Goal: Check status: Check status

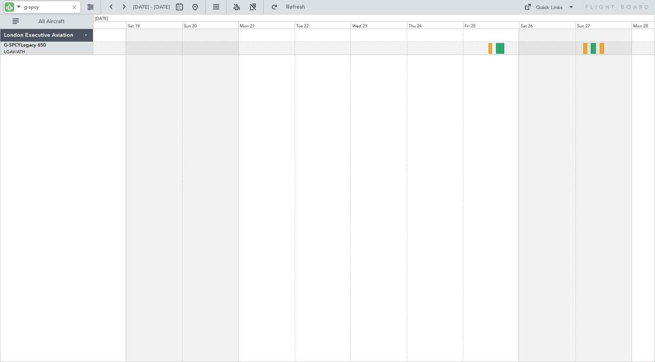
drag, startPoint x: 30, startPoint y: 7, endPoint x: 51, endPoint y: 9, distance: 20.8
click at [51, 9] on input "g-spcy" at bounding box center [46, 7] width 45 height 12
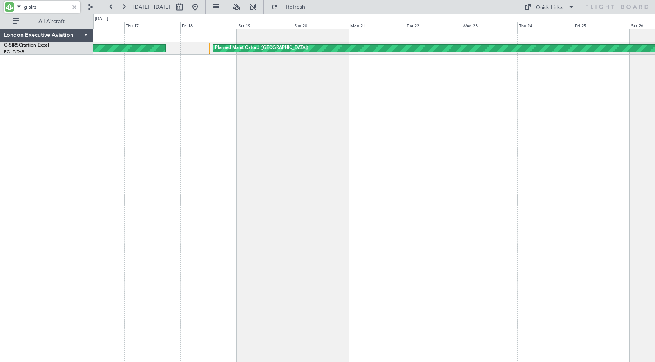
click at [280, 133] on div "Planned Maint Oxford ([GEOGRAPHIC_DATA]) AOG Maint London ([GEOGRAPHIC_DATA])" at bounding box center [374, 195] width 562 height 333
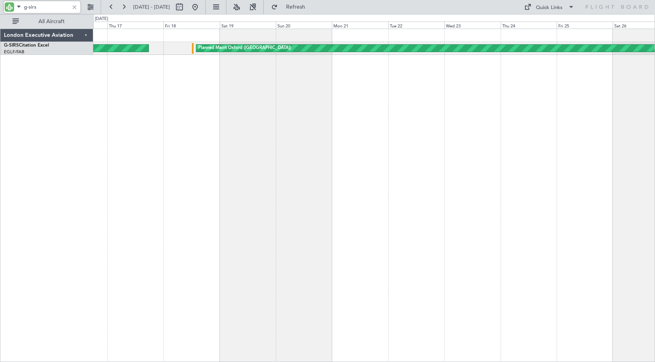
click at [237, 117] on div "AOG Maint London ([GEOGRAPHIC_DATA]) Planned Maint [GEOGRAPHIC_DATA] ([GEOGRAPH…" at bounding box center [374, 195] width 562 height 333
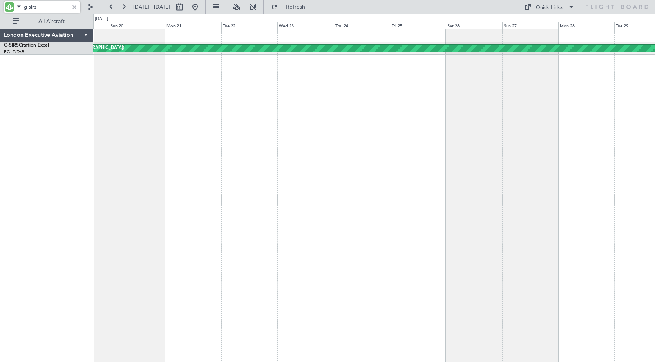
click at [185, 150] on div "Planned Maint Oxford ([GEOGRAPHIC_DATA]) AOG Maint London ([GEOGRAPHIC_DATA])" at bounding box center [374, 195] width 562 height 333
click at [132, 79] on div "Planned Maint Oxford ([GEOGRAPHIC_DATA]) AOG Maint London ([GEOGRAPHIC_DATA])" at bounding box center [374, 195] width 562 height 333
click at [49, 5] on input "g-sirs" at bounding box center [46, 7] width 45 height 12
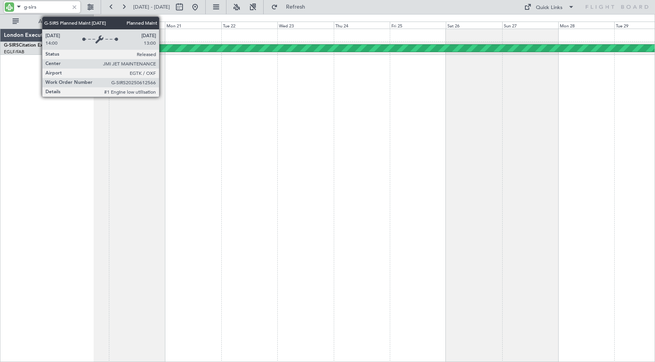
click at [163, 47] on div "Planned Maint Oxford ([GEOGRAPHIC_DATA])" at bounding box center [505, 48] width 952 height 7
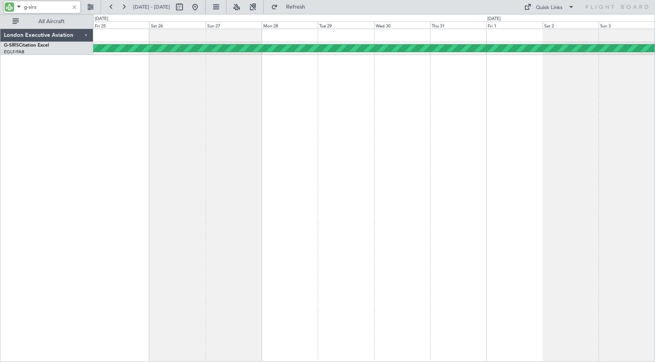
click at [154, 138] on div "Planned Maint Oxford ([GEOGRAPHIC_DATA]) A/C Unavailable" at bounding box center [374, 195] width 562 height 333
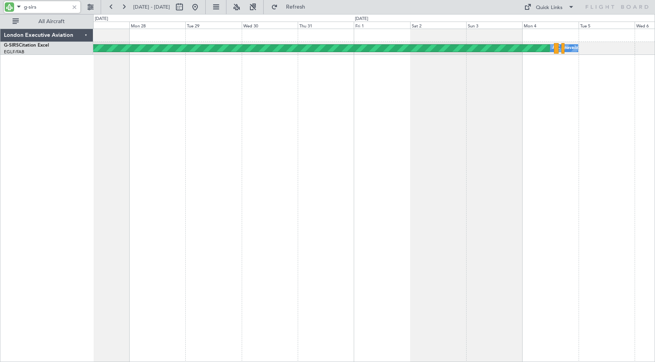
click at [110, 138] on div "Planned Maint Oxford ([GEOGRAPHIC_DATA]) A/C Unavailable" at bounding box center [374, 195] width 562 height 333
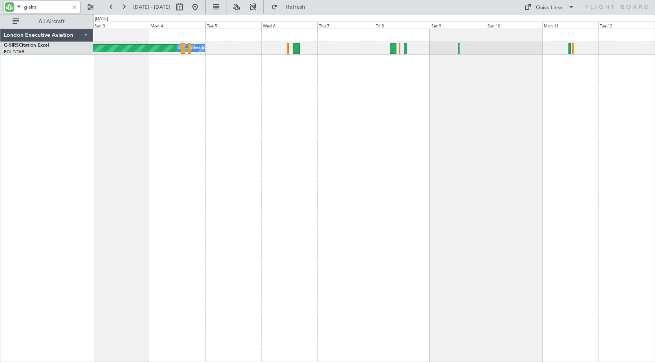
click at [210, 126] on div "Planned Maint Oxford ([GEOGRAPHIC_DATA]) A/C Unavailable Planned Maint [GEOGRAP…" at bounding box center [374, 195] width 562 height 333
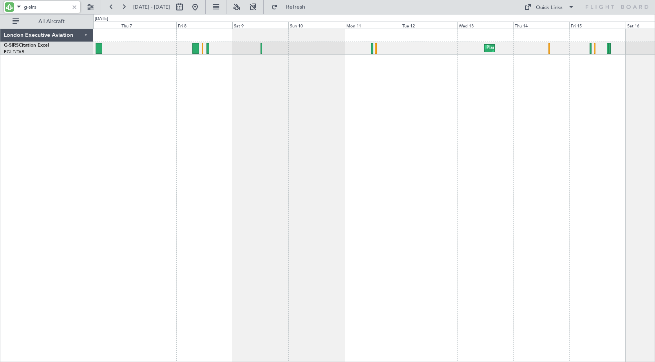
click at [289, 126] on div "Planned Maint [GEOGRAPHIC_DATA] ([GEOGRAPHIC_DATA]) A/C Unavailable Planned Mai…" at bounding box center [374, 195] width 562 height 333
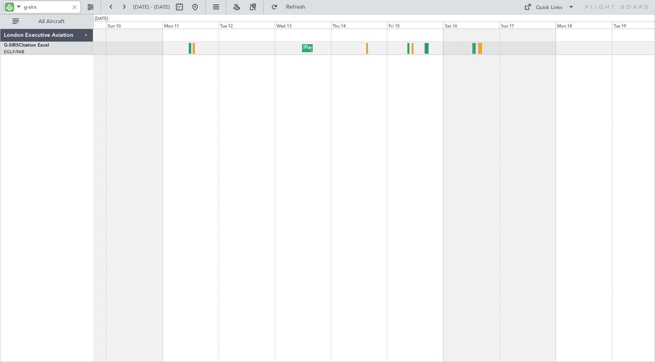
click at [382, 80] on div "Planned Maint [GEOGRAPHIC_DATA] ([GEOGRAPHIC_DATA]) Unplanned Maint [GEOGRAPHIC…" at bounding box center [374, 195] width 562 height 333
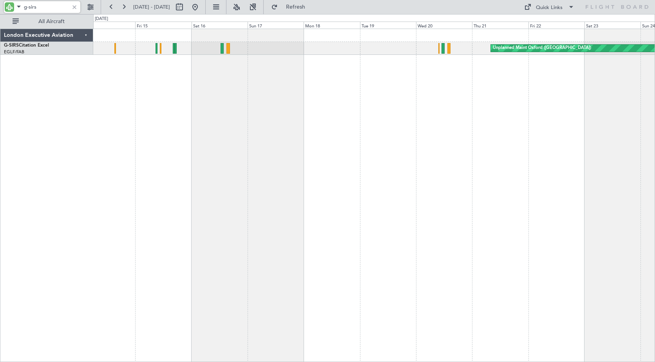
click at [272, 93] on div "Unplanned Maint Oxford ([GEOGRAPHIC_DATA]) Planned Maint [GEOGRAPHIC_DATA] ([GE…" at bounding box center [374, 195] width 562 height 333
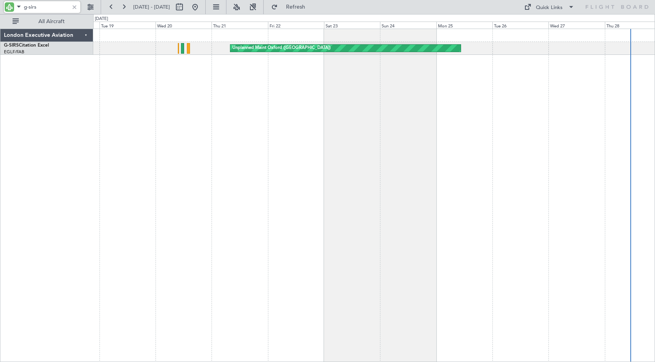
click at [220, 93] on div "Unplanned Maint Oxford ([GEOGRAPHIC_DATA])" at bounding box center [374, 195] width 562 height 333
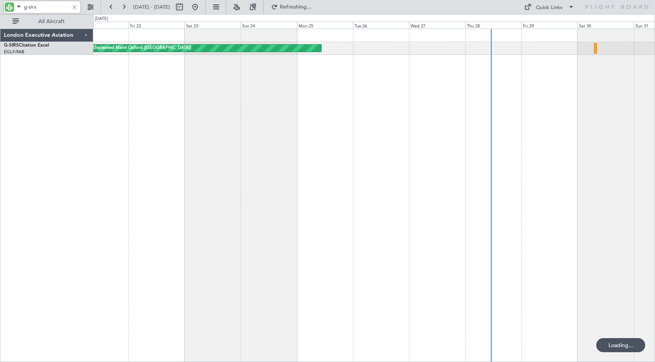
click at [317, 91] on div "Unplanned Maint Oxford ([GEOGRAPHIC_DATA])" at bounding box center [374, 195] width 562 height 333
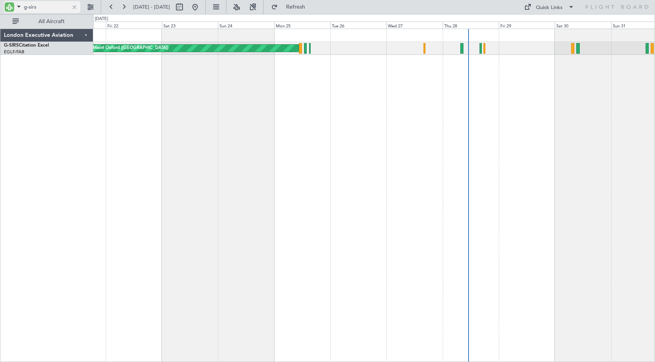
drag, startPoint x: 43, startPoint y: 8, endPoint x: 38, endPoint y: 8, distance: 5.5
click at [43, 8] on input "g-sirs" at bounding box center [46, 7] width 45 height 12
drag, startPoint x: 29, startPoint y: 6, endPoint x: 48, endPoint y: 6, distance: 19.2
click at [48, 6] on input "g-sirs" at bounding box center [46, 7] width 45 height 12
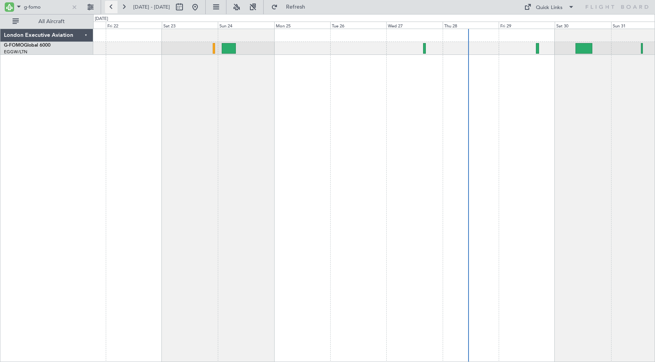
click at [111, 6] on button at bounding box center [111, 7] width 13 height 13
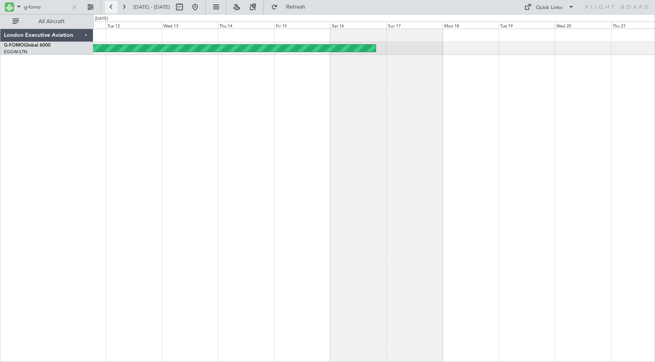
click at [111, 6] on button at bounding box center [111, 7] width 13 height 13
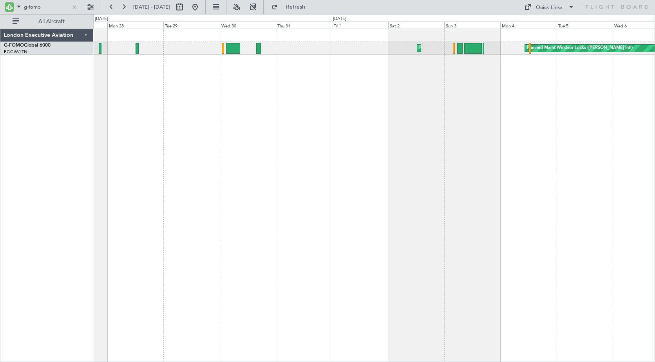
click at [427, 75] on div "Planned Maint Windsor Locks ([PERSON_NAME] Intl) Planned Maint [GEOGRAPHIC_DATA]" at bounding box center [374, 195] width 562 height 333
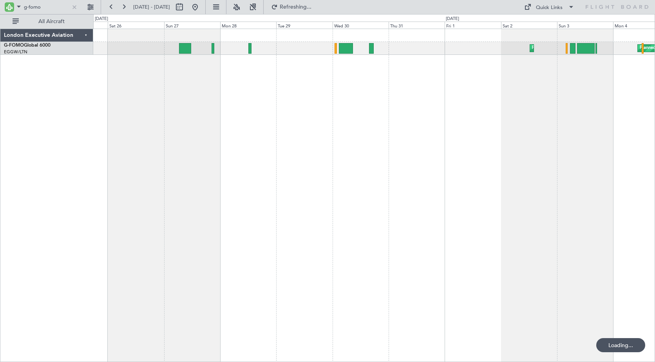
click at [324, 72] on div "Planned Maint Windsor Locks ([PERSON_NAME] Intl) Planned Maint [GEOGRAPHIC_DATA]" at bounding box center [374, 195] width 562 height 333
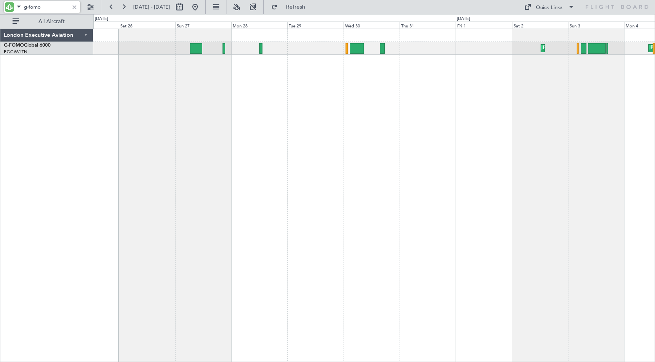
drag, startPoint x: 30, startPoint y: 5, endPoint x: 17, endPoint y: 4, distance: 13.0
click at [17, 4] on div "g-fomo" at bounding box center [42, 7] width 76 height 12
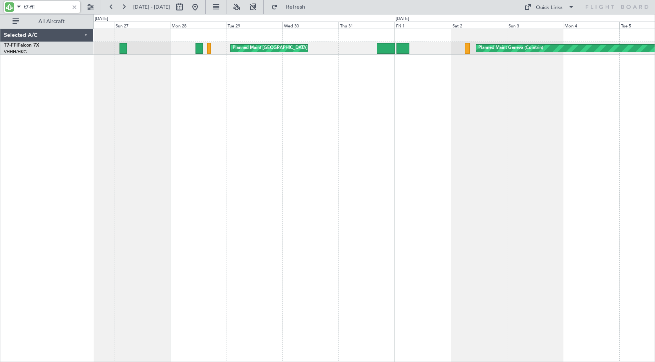
click at [364, 80] on div "Planned Maint [GEOGRAPHIC_DATA] ([GEOGRAPHIC_DATA] Intl) Planned Maint Geneva (…" at bounding box center [374, 195] width 562 height 333
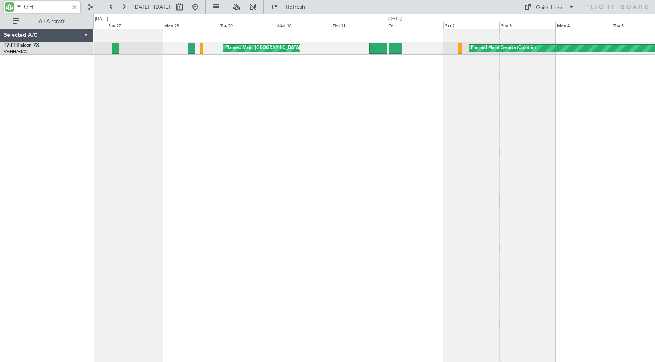
drag, startPoint x: 46, startPoint y: 7, endPoint x: 4, endPoint y: 4, distance: 42.8
click at [4, 4] on div "t7-ffi" at bounding box center [50, 7] width 101 height 14
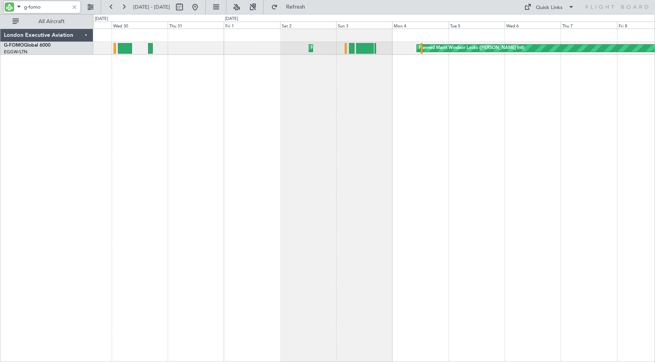
click at [182, 96] on div "Planned Maint Windsor Locks ([PERSON_NAME] Intl) Planned Maint [GEOGRAPHIC_DATA]" at bounding box center [374, 195] width 562 height 333
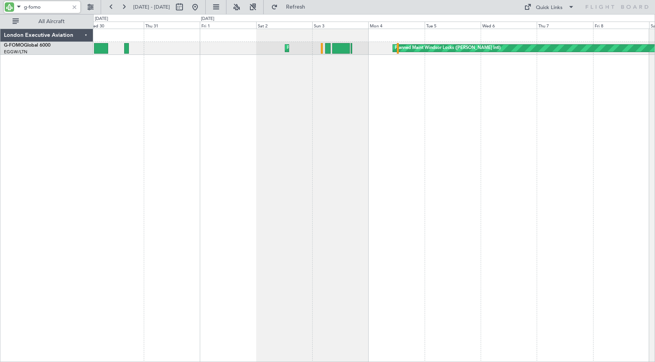
drag, startPoint x: 29, startPoint y: 7, endPoint x: 53, endPoint y: 12, distance: 24.1
click at [53, 12] on input "g-fomo" at bounding box center [46, 7] width 45 height 12
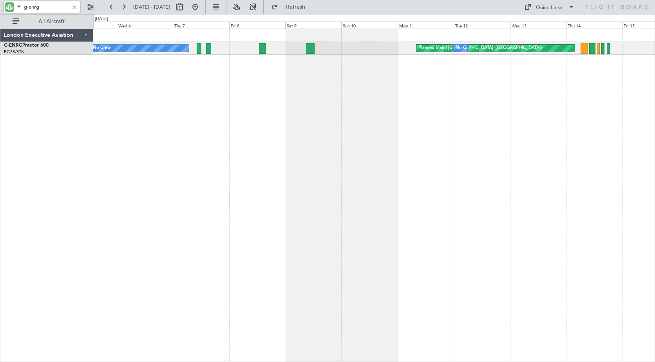
click at [101, 96] on div "No Crew Planned Maint [GEOGRAPHIC_DATA] ([GEOGRAPHIC_DATA]) No Crew Owner" at bounding box center [374, 195] width 562 height 333
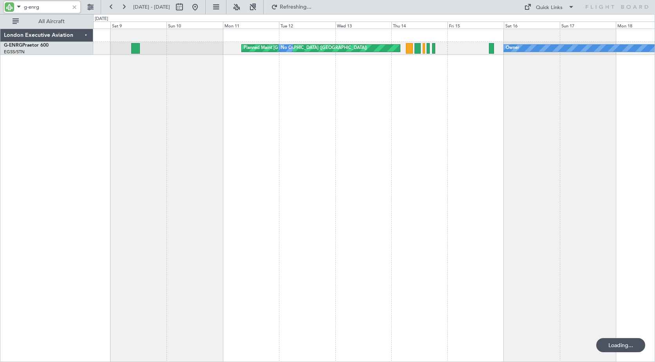
click at [114, 93] on div "Planned Maint [GEOGRAPHIC_DATA] ([GEOGRAPHIC_DATA]) No Crew Owner No Crew" at bounding box center [374, 195] width 562 height 333
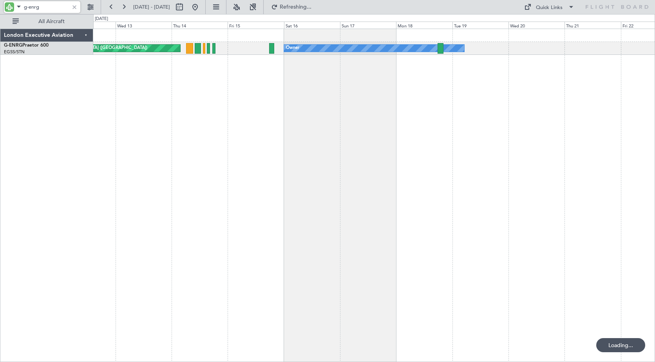
click at [80, 90] on div "Owner Planned Maint [GEOGRAPHIC_DATA] ([GEOGRAPHIC_DATA]) No Crew London Execut…" at bounding box center [327, 188] width 655 height 348
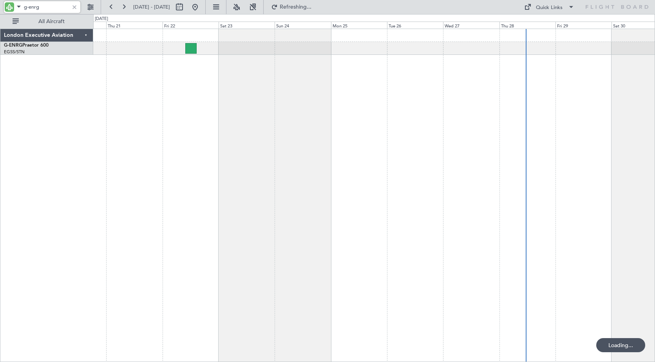
click at [119, 90] on div "Owner" at bounding box center [374, 195] width 562 height 333
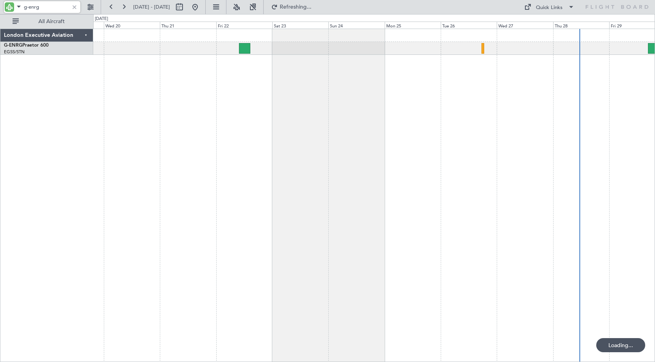
click at [290, 96] on div "Owner" at bounding box center [374, 195] width 562 height 333
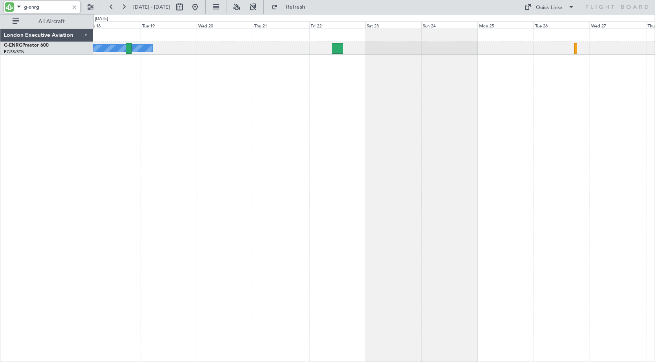
drag, startPoint x: 29, startPoint y: 6, endPoint x: 58, endPoint y: 8, distance: 29.0
click at [58, 8] on input "g-enrg" at bounding box center [46, 7] width 45 height 12
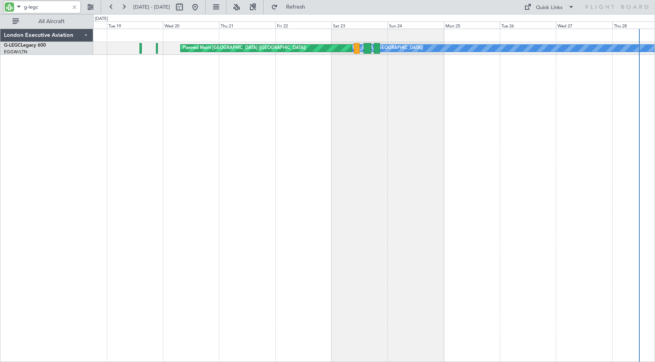
click at [369, 83] on div "A/C Unavailable [GEOGRAPHIC_DATA] ([GEOGRAPHIC_DATA]) Planned Maint [GEOGRAPHIC…" at bounding box center [374, 195] width 562 height 333
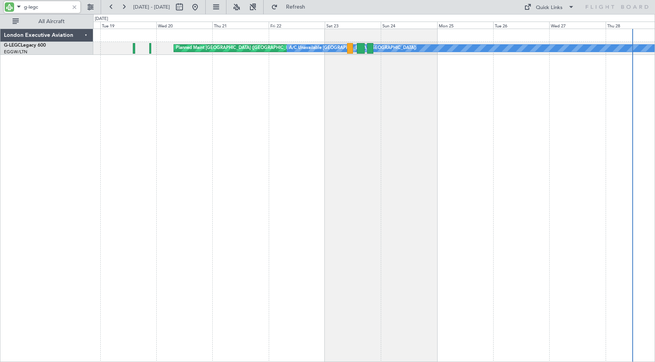
drag, startPoint x: 29, startPoint y: 6, endPoint x: 55, endPoint y: 8, distance: 25.9
click at [55, 8] on input "g-legc" at bounding box center [46, 7] width 45 height 12
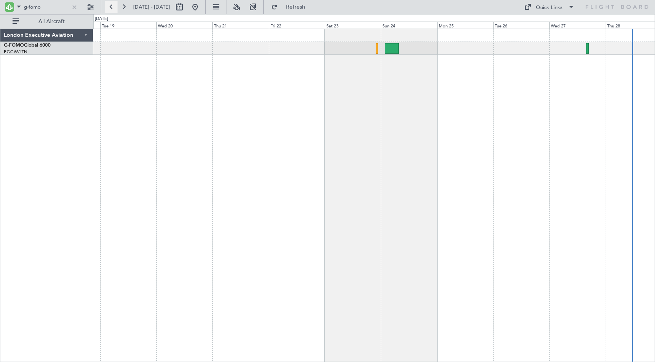
click at [112, 7] on button at bounding box center [111, 7] width 13 height 13
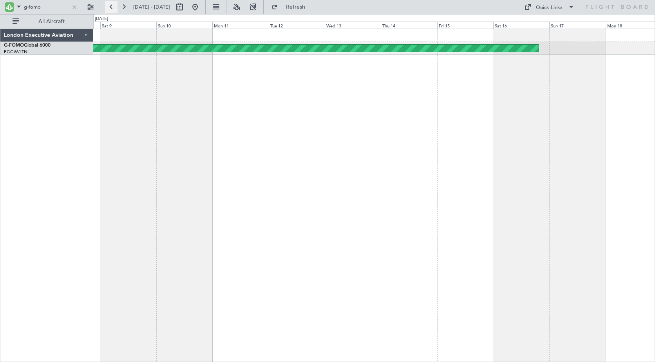
click at [112, 7] on button at bounding box center [111, 7] width 13 height 13
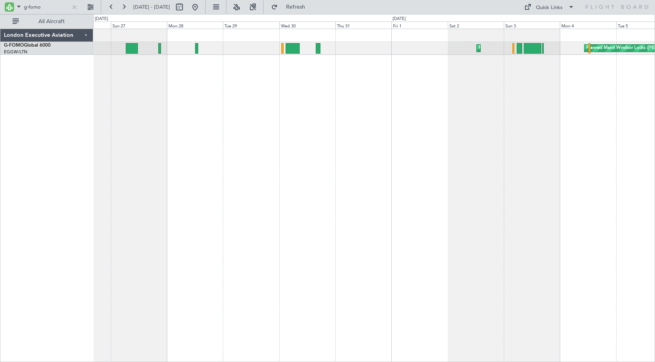
click at [344, 89] on div "Planned Maint Windsor Locks ([PERSON_NAME] Intl) Planned Maint [GEOGRAPHIC_DATA]" at bounding box center [374, 195] width 562 height 333
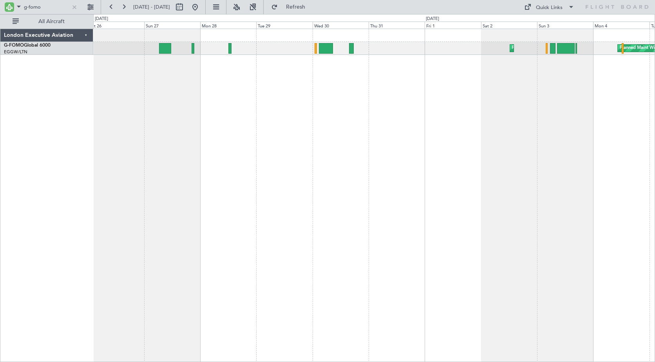
click at [223, 98] on div "Planned Maint Windsor Locks ([PERSON_NAME] Intl) Planned Maint [GEOGRAPHIC_DATA]" at bounding box center [374, 195] width 562 height 333
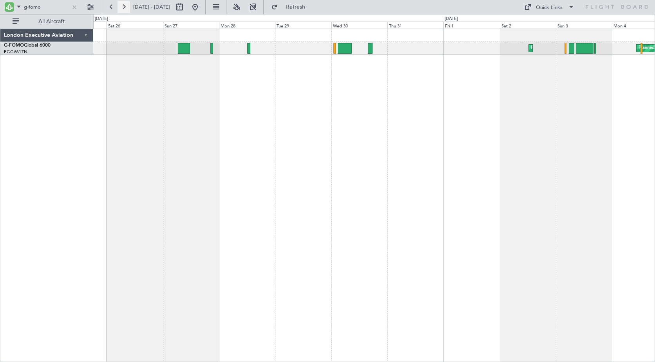
click at [126, 7] on button at bounding box center [124, 7] width 13 height 13
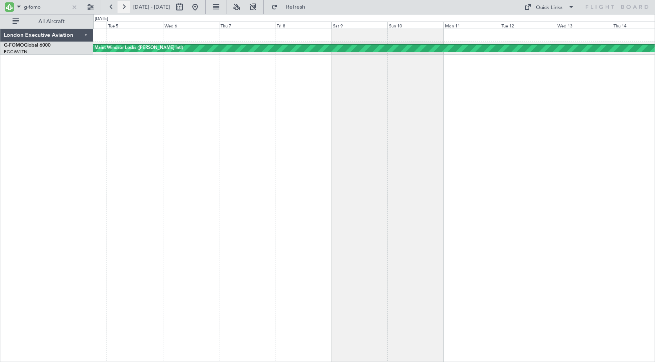
click at [126, 7] on button at bounding box center [124, 7] width 13 height 13
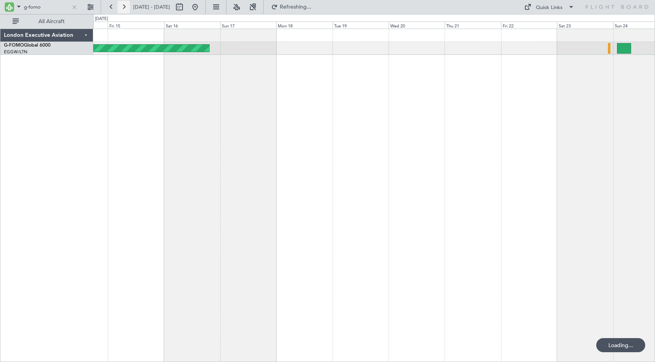
click at [126, 7] on button at bounding box center [124, 7] width 13 height 13
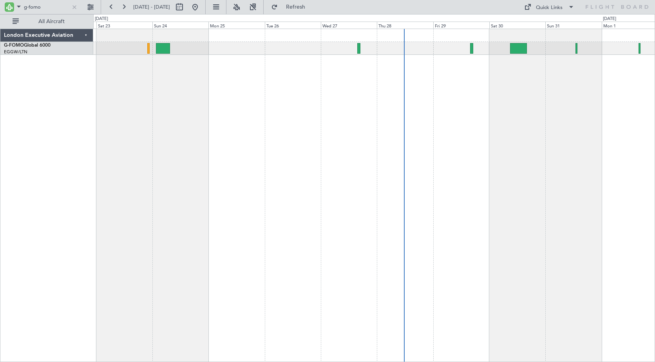
click at [249, 84] on div at bounding box center [374, 195] width 562 height 333
drag, startPoint x: 29, startPoint y: 6, endPoint x: 66, endPoint y: 9, distance: 36.6
click at [66, 9] on input "g-fomo" at bounding box center [46, 7] width 45 height 12
drag, startPoint x: 44, startPoint y: 6, endPoint x: 21, endPoint y: 6, distance: 23.1
click at [21, 6] on div "g-enrg" at bounding box center [42, 7] width 76 height 12
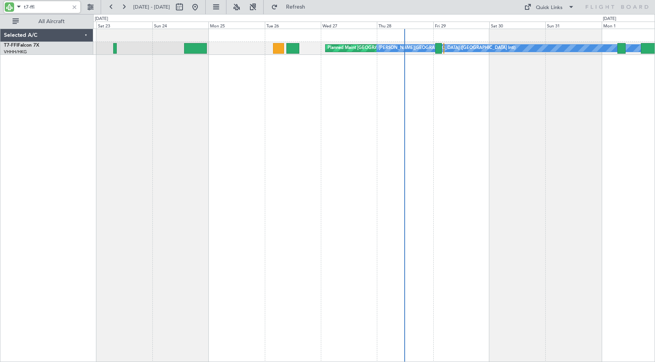
drag, startPoint x: 37, startPoint y: 5, endPoint x: 12, endPoint y: 0, distance: 25.6
click at [12, 0] on html "t7-ffi [DATE] - [DATE] Refresh Quick Links All Aircraft Planned Maint [GEOGRAPH…" at bounding box center [327, 181] width 655 height 362
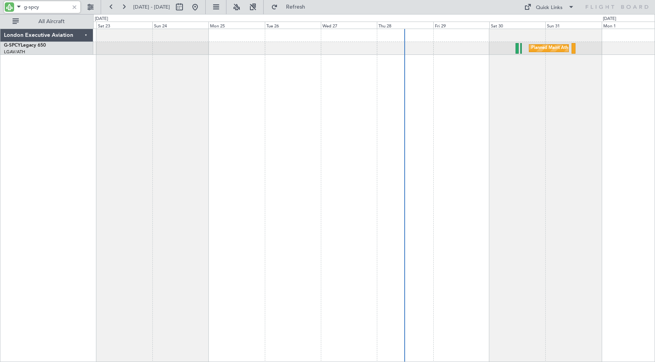
type input "g-spcy"
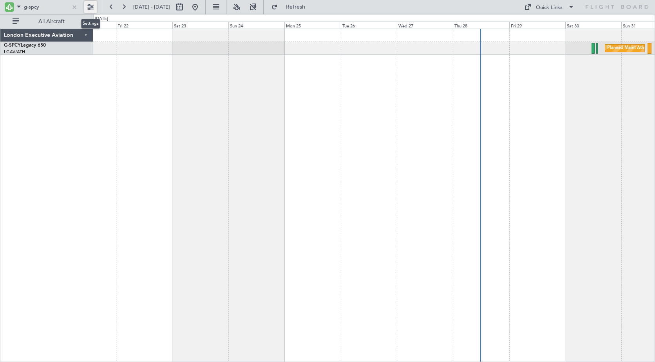
click at [351, 81] on div "Planned Maint Athens ([PERSON_NAME] Intl)" at bounding box center [374, 195] width 562 height 333
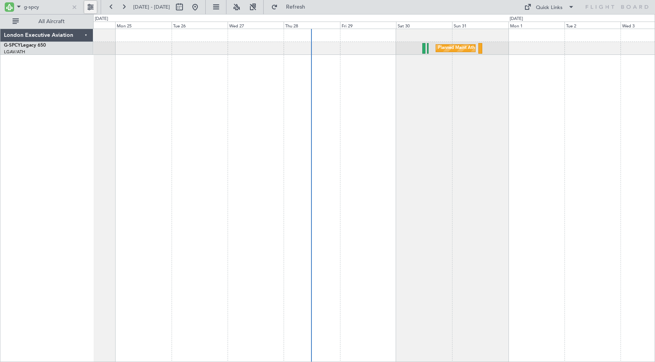
click at [248, 114] on div "Planned Maint Athens ([PERSON_NAME] Intl)" at bounding box center [374, 195] width 562 height 333
drag, startPoint x: 31, startPoint y: 5, endPoint x: 49, endPoint y: 7, distance: 17.8
click at [49, 7] on input "g-spcy" at bounding box center [46, 7] width 45 height 12
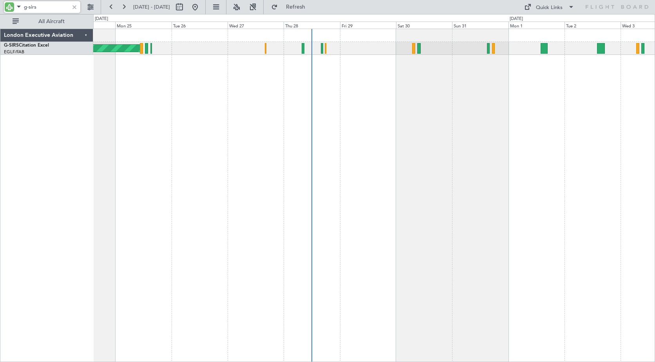
type input "g-sirs"
